Goal: Navigation & Orientation: Find specific page/section

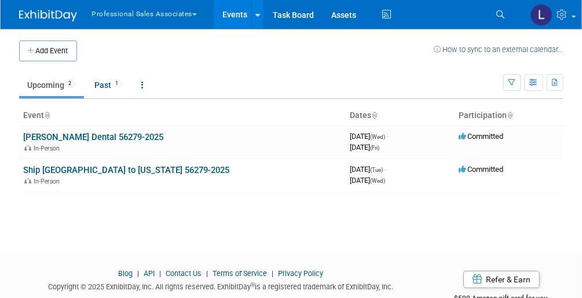
click at [141, 5] on button "Professional Sales Associates" at bounding box center [151, 12] width 121 height 24
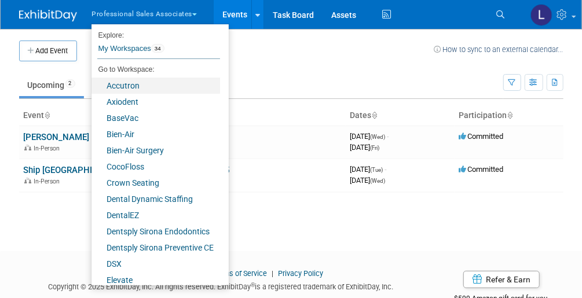
click at [127, 90] on link "Accutron" at bounding box center [155, 86] width 128 height 16
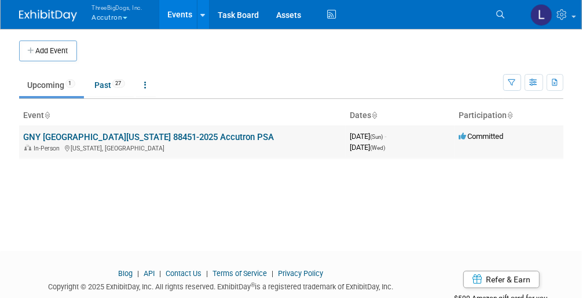
click at [106, 135] on link "GNY [GEOGRAPHIC_DATA][US_STATE] 88451-2025 Accutron PSA" at bounding box center [149, 137] width 251 height 10
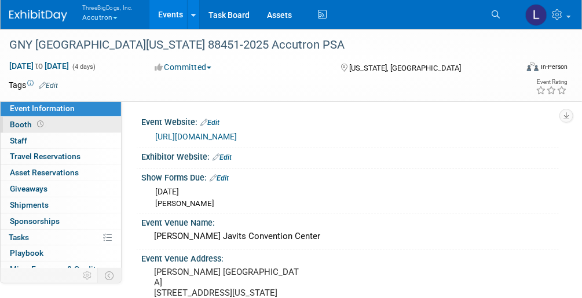
click at [32, 128] on span "Booth" at bounding box center [28, 124] width 36 height 9
